Goal: Download file/media

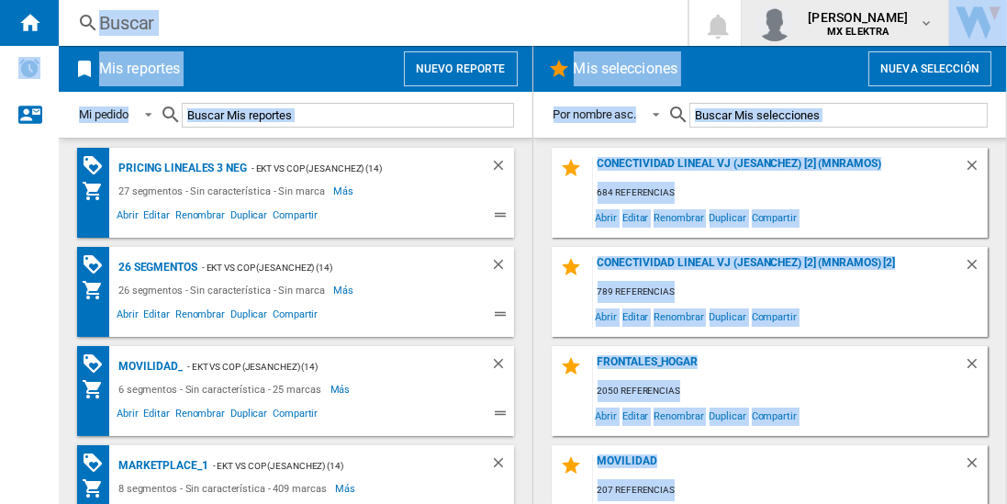
click at [742, 0] on button "[PERSON_NAME] MX ELEKTRA" at bounding box center [845, 23] width 207 height 46
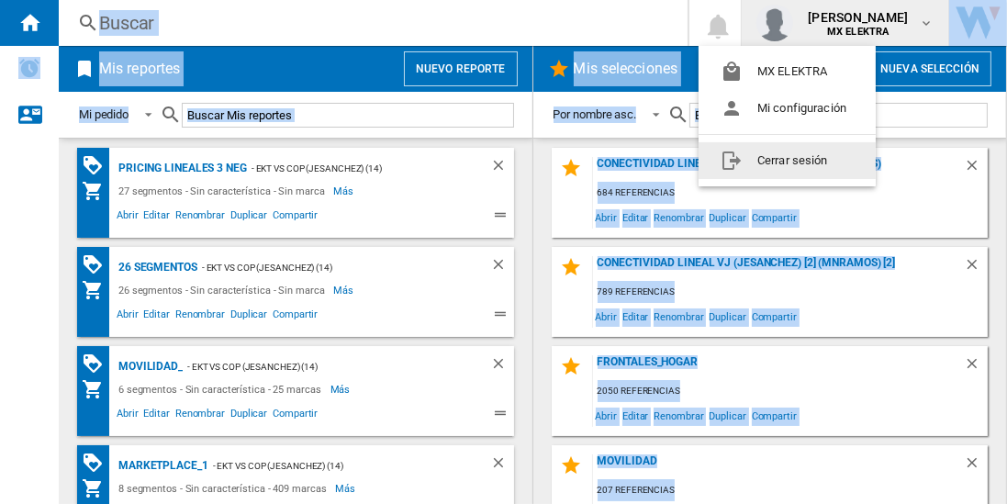
click at [787, 159] on button "Cerrar sesión" at bounding box center [787, 160] width 177 height 37
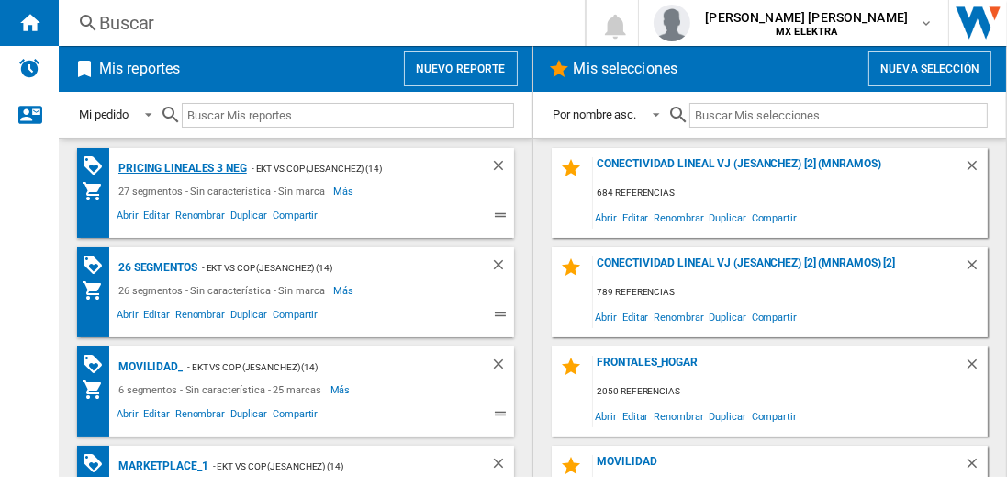
click at [182, 167] on div "Pricing lineales 3 neg" at bounding box center [180, 168] width 133 height 23
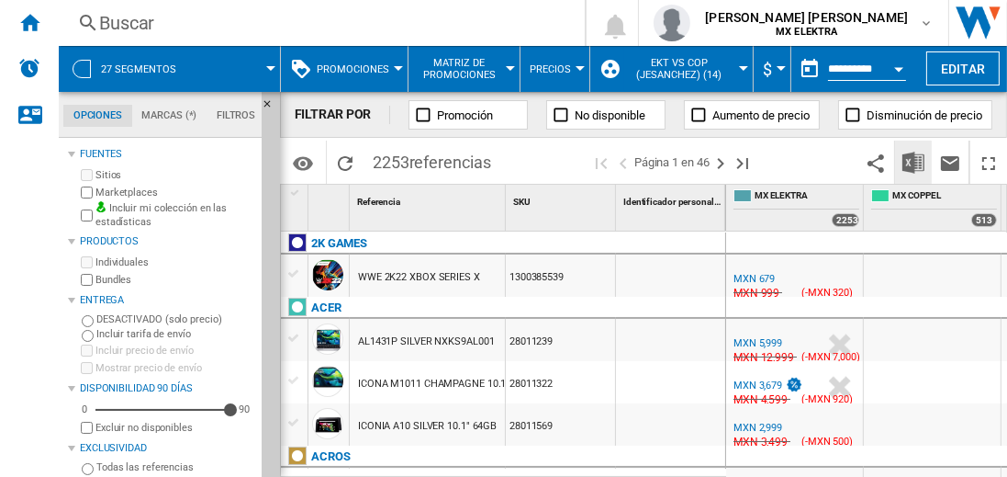
click at [915, 162] on img "Descargar en Excel" at bounding box center [914, 163] width 22 height 22
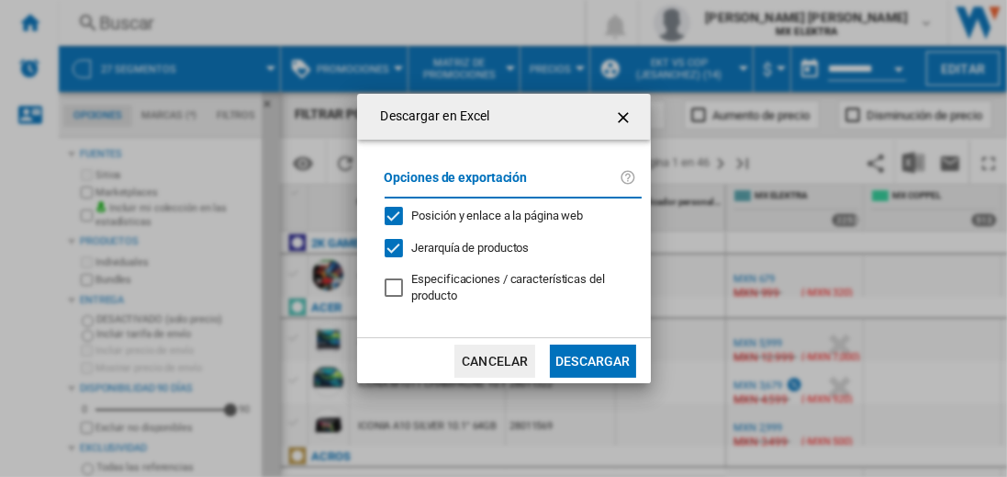
click at [592, 358] on button "Descargar" at bounding box center [592, 360] width 85 height 33
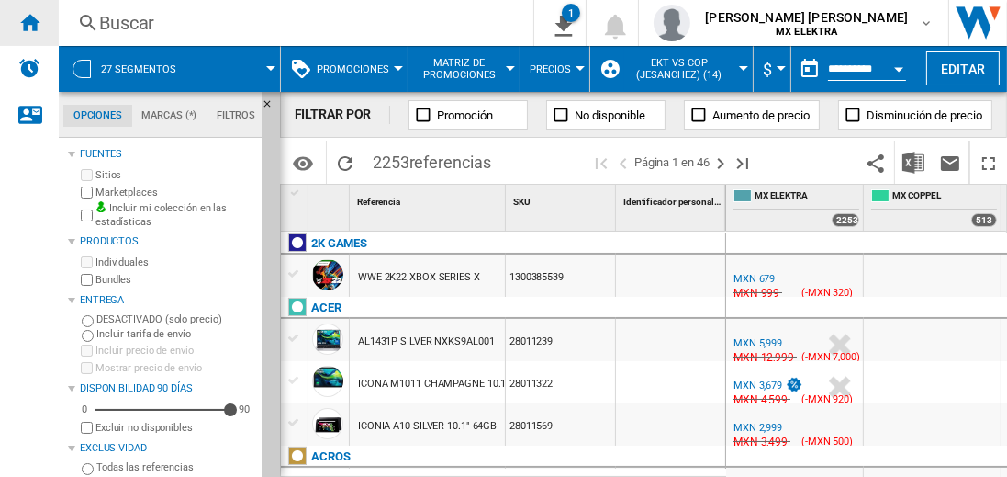
click at [29, 22] on ng-md-icon "Inicio" at bounding box center [29, 22] width 22 height 22
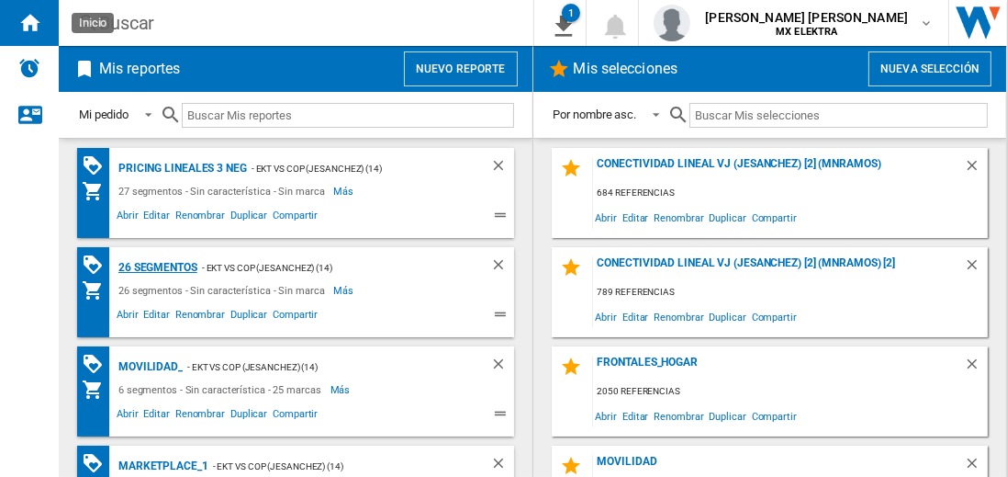
click at [159, 265] on div "26 segmentos" at bounding box center [156, 267] width 84 height 23
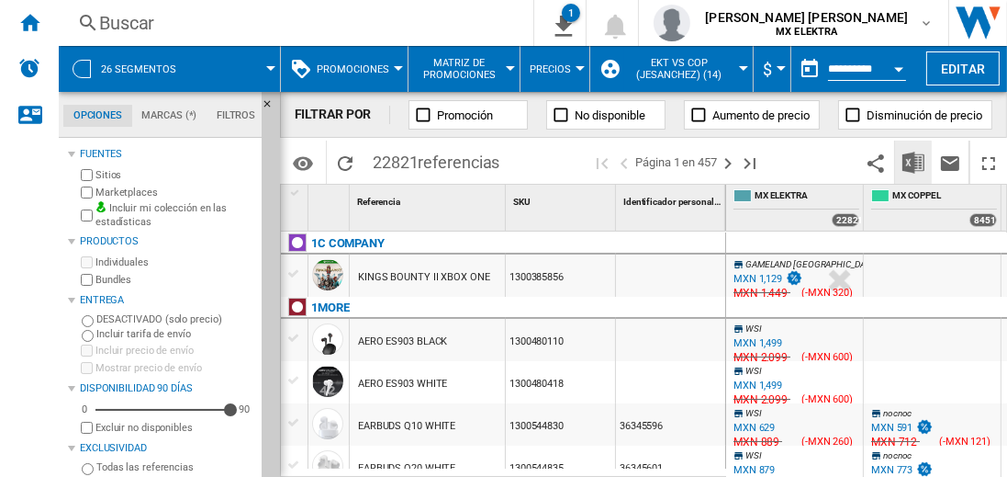
click at [915, 162] on img "Descargar en Excel" at bounding box center [914, 163] width 22 height 22
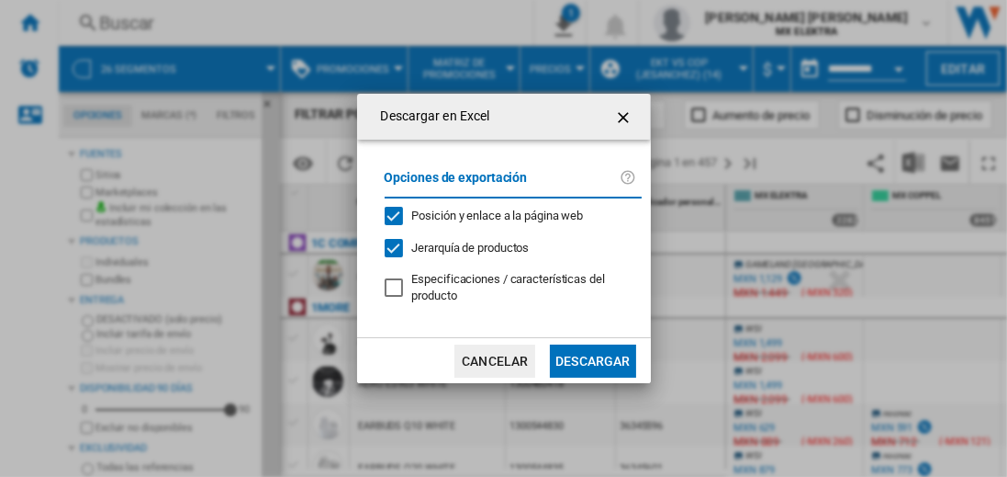
click at [592, 358] on button "Descargar" at bounding box center [592, 360] width 85 height 33
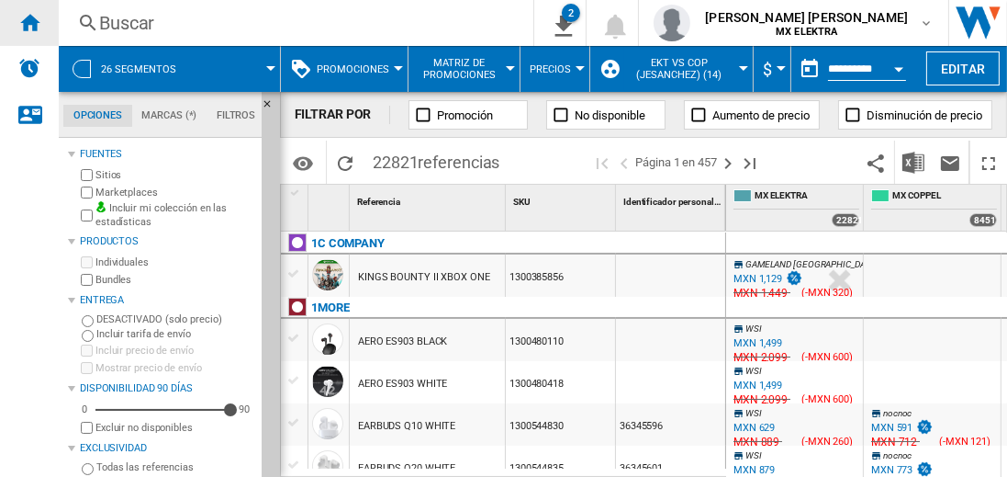
click at [29, 22] on ng-md-icon "Inicio" at bounding box center [29, 22] width 22 height 22
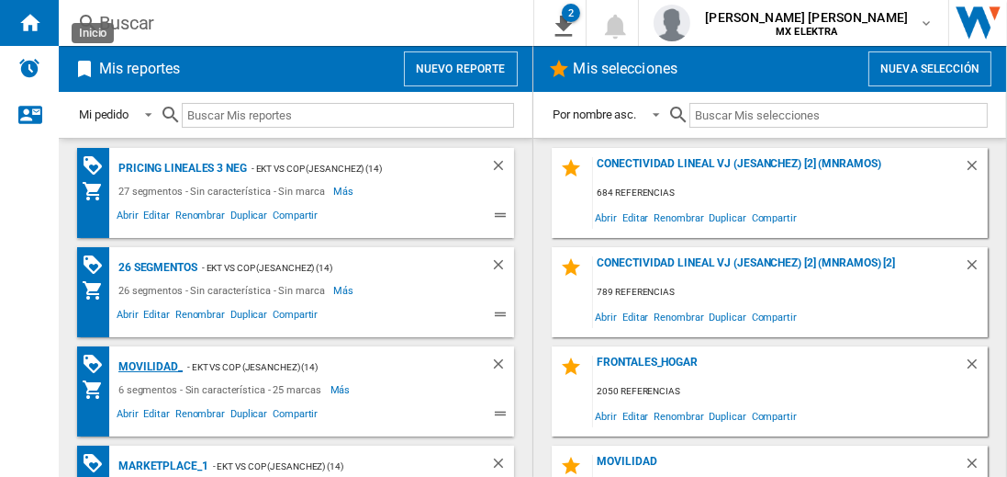
click at [147, 365] on div "MOVILIDAD_" at bounding box center [148, 366] width 69 height 23
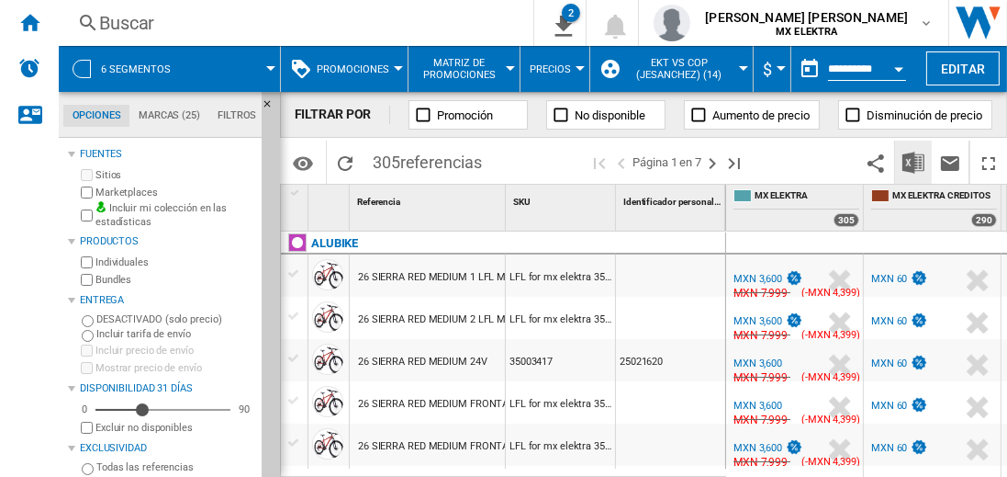
click at [915, 162] on img "Descargar en Excel" at bounding box center [914, 163] width 22 height 22
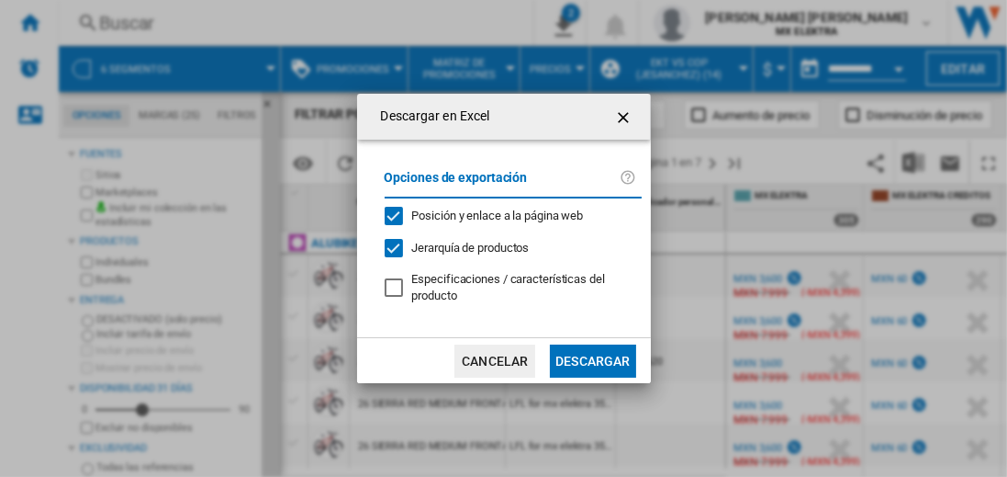
click at [592, 358] on button "Descargar" at bounding box center [592, 360] width 85 height 33
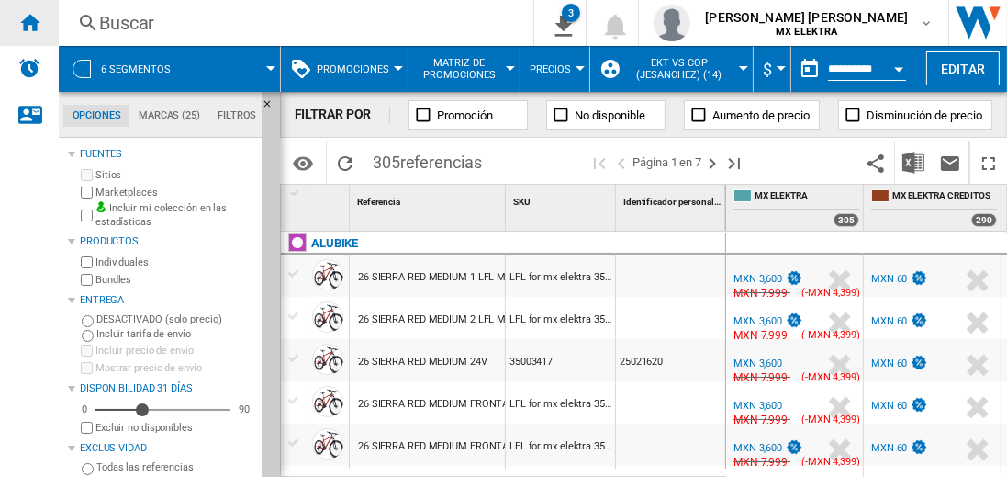
click at [29, 22] on ng-md-icon "Inicio" at bounding box center [29, 22] width 22 height 22
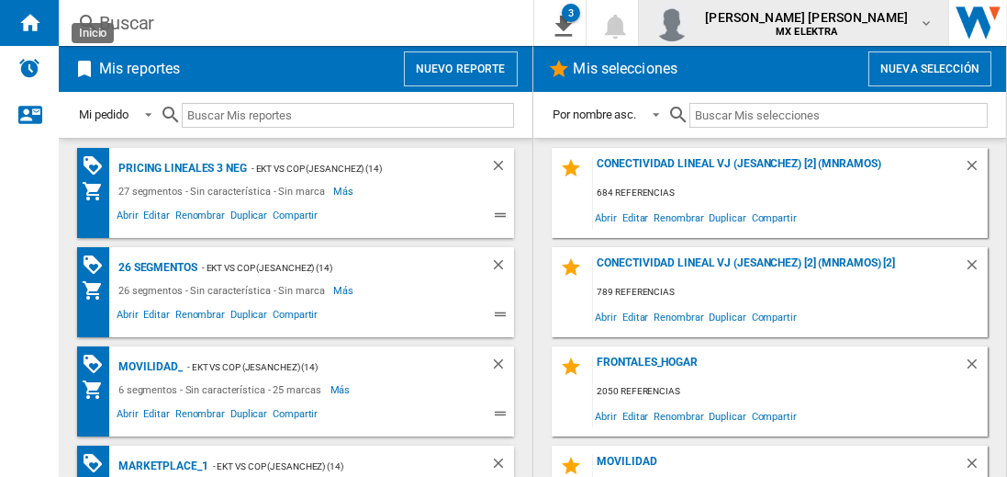
click at [825, 23] on span "[PERSON_NAME]" at bounding box center [806, 17] width 203 height 18
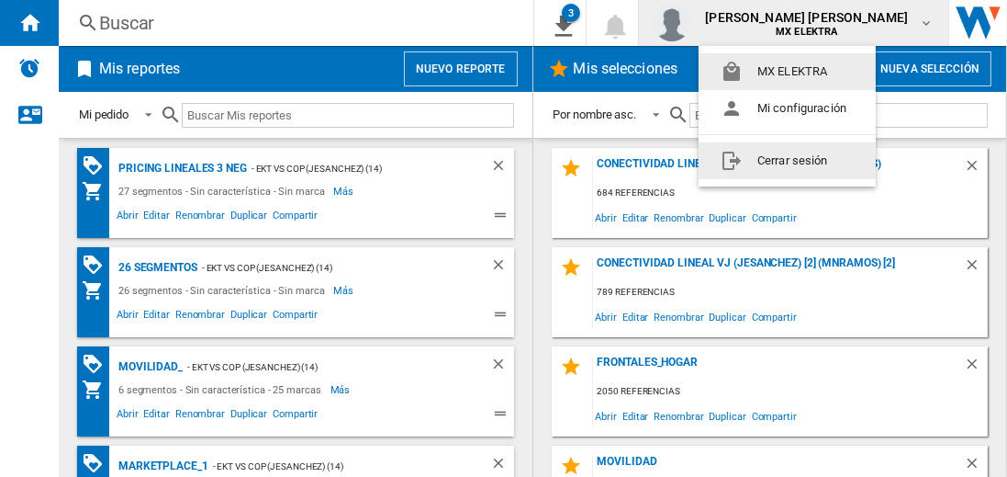
click at [787, 160] on button "Cerrar sesión" at bounding box center [787, 160] width 177 height 37
